Goal: Task Accomplishment & Management: Complete application form

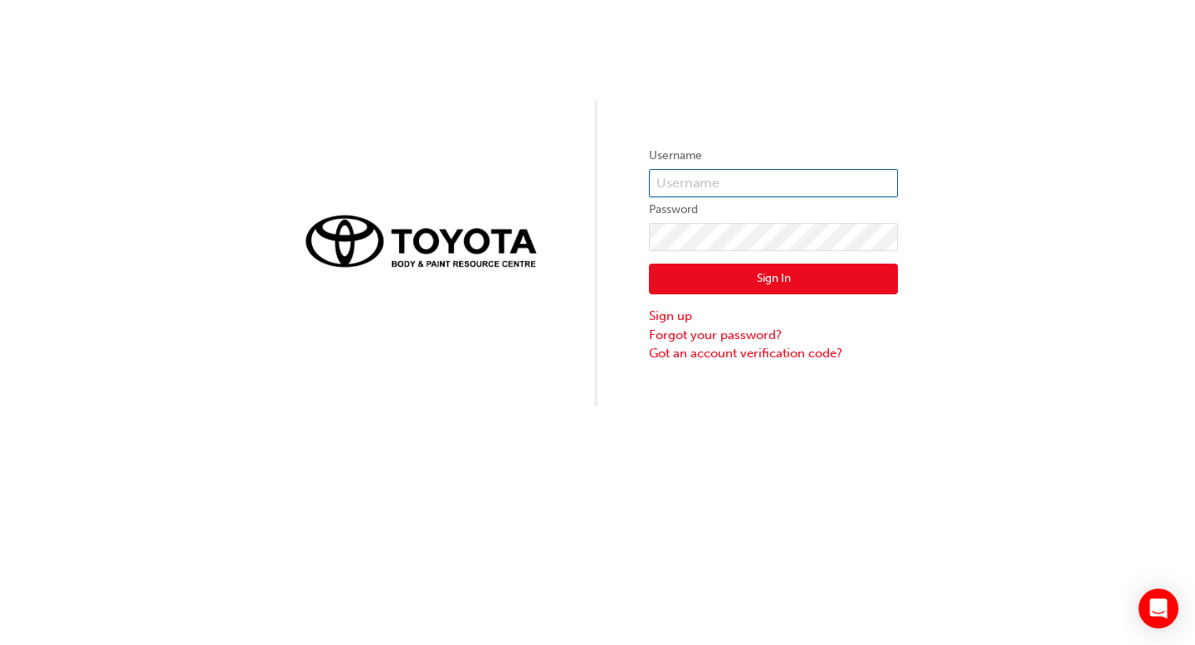
click at [722, 183] on input "text" at bounding box center [773, 183] width 249 height 28
type input "bf.[PERSON_NAME].[PERSON_NAME]"
click at [777, 278] on button "Sign In" at bounding box center [773, 280] width 249 height 32
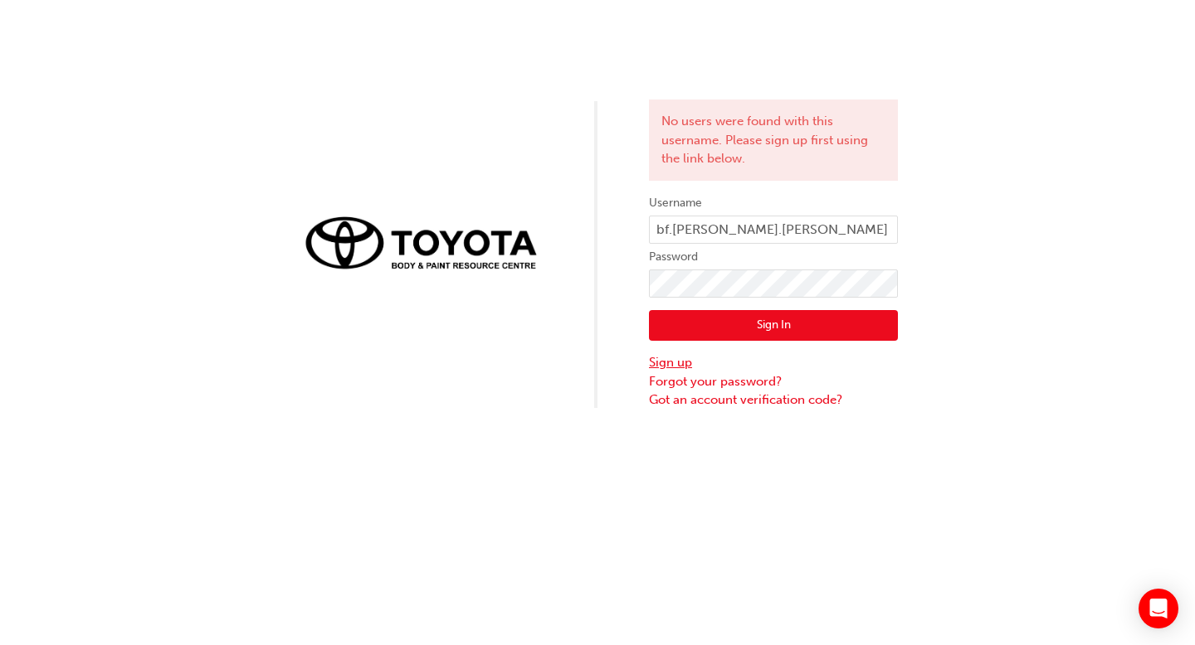
click at [679, 360] on link "Sign up" at bounding box center [773, 362] width 249 height 19
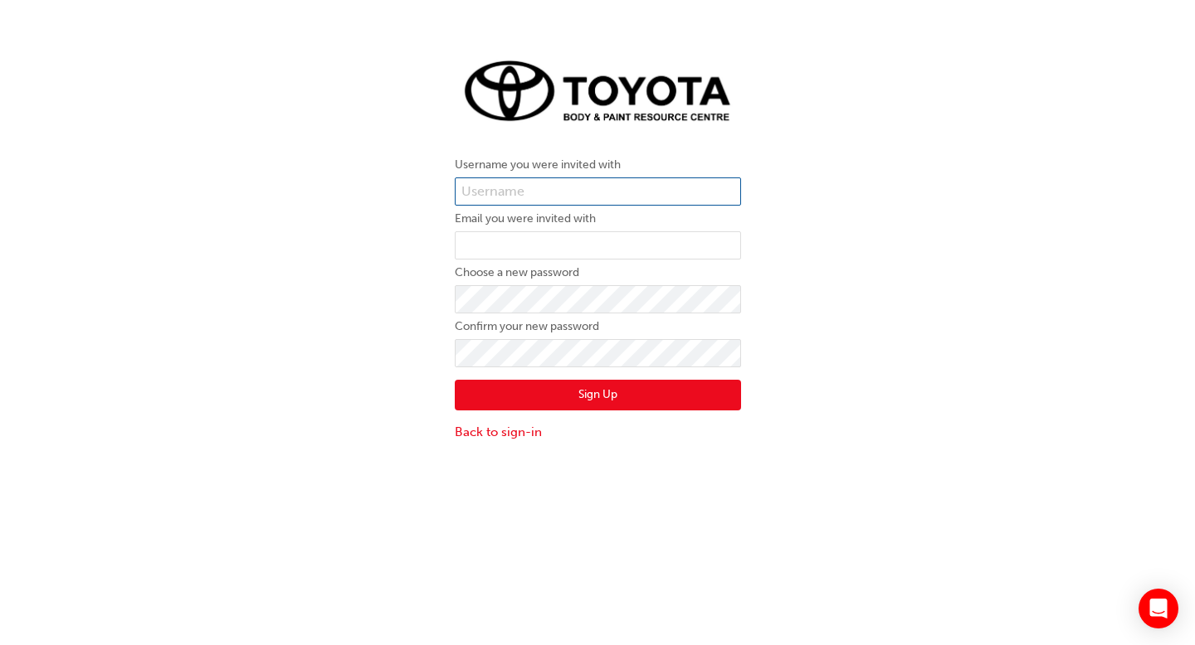
click at [606, 186] on input "text" at bounding box center [598, 192] width 286 height 28
type input "bf.[PERSON_NAME].[PERSON_NAME]"
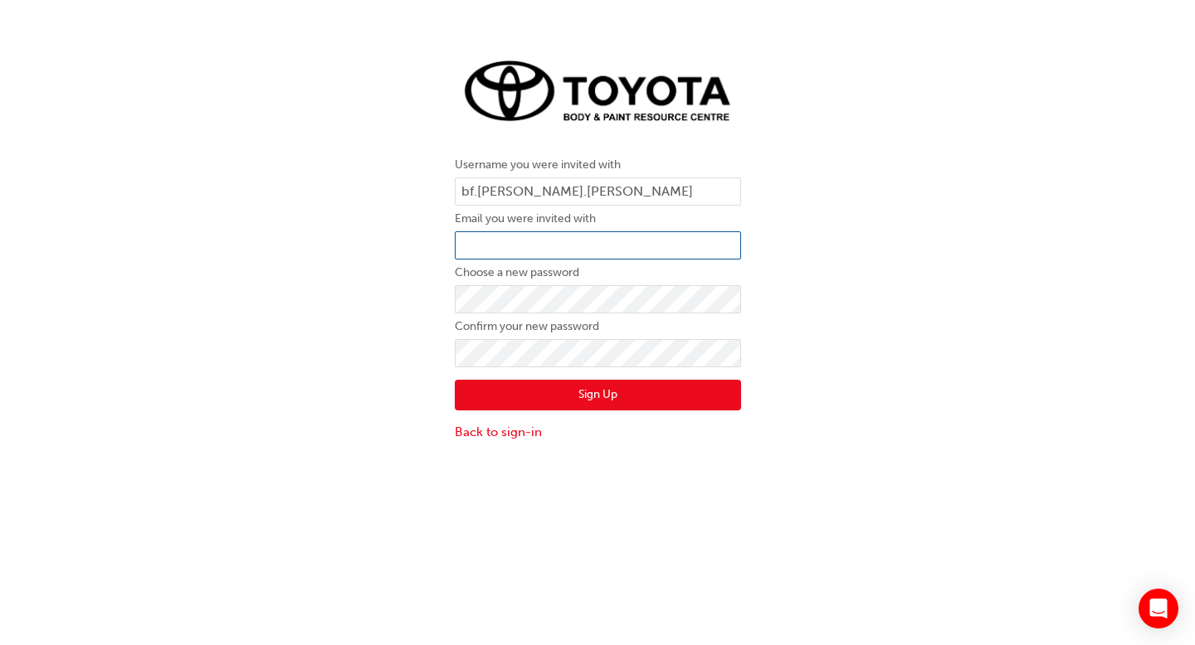
click at [597, 245] on input "email" at bounding box center [598, 245] width 286 height 28
type input "[PERSON_NAME][EMAIL_ADDRESS][PERSON_NAME][DOMAIN_NAME]"
click at [596, 398] on button "Sign Up" at bounding box center [598, 396] width 286 height 32
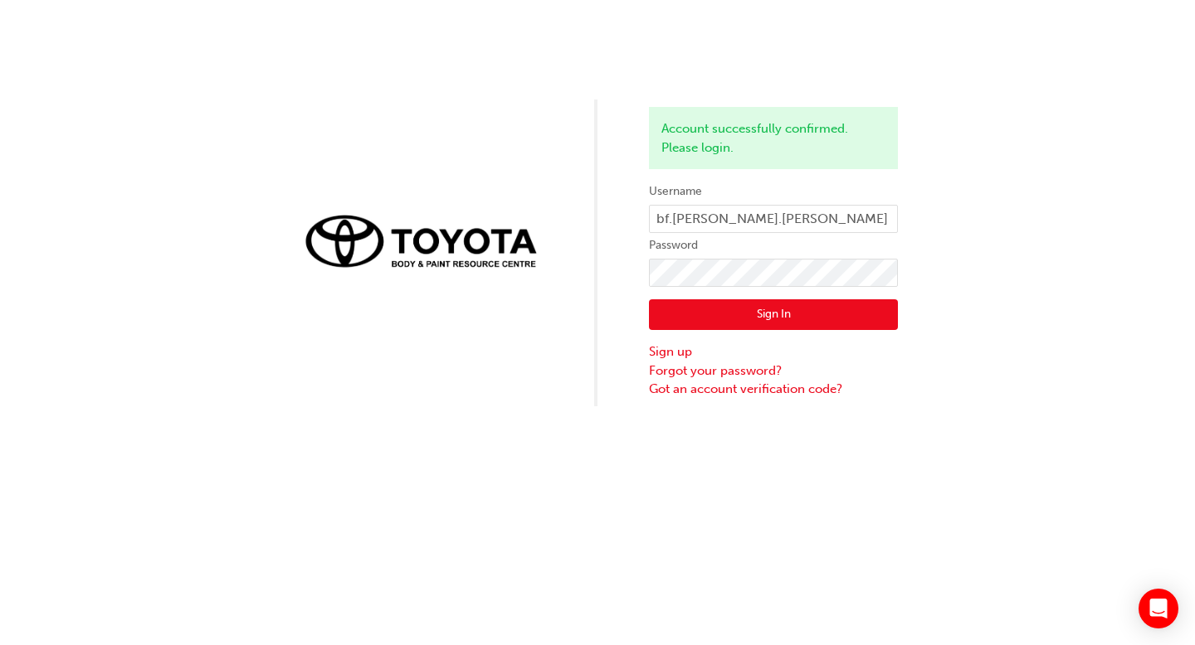
click at [775, 310] on button "Sign In" at bounding box center [773, 316] width 249 height 32
